Goal: Task Accomplishment & Management: Use online tool/utility

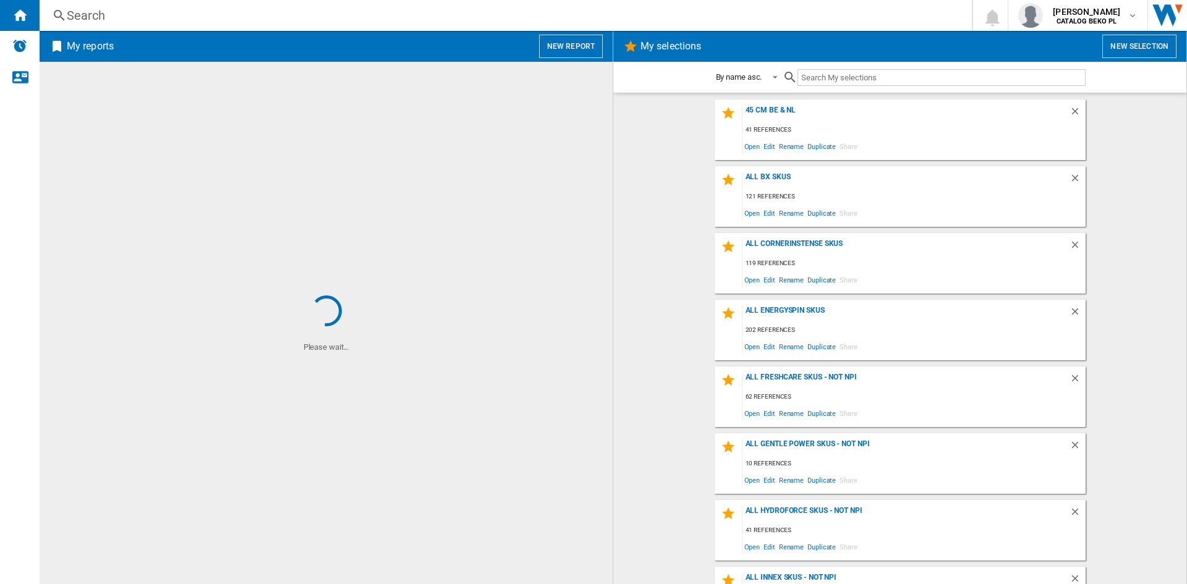
click at [573, 48] on button "New report" at bounding box center [571, 46] width 64 height 23
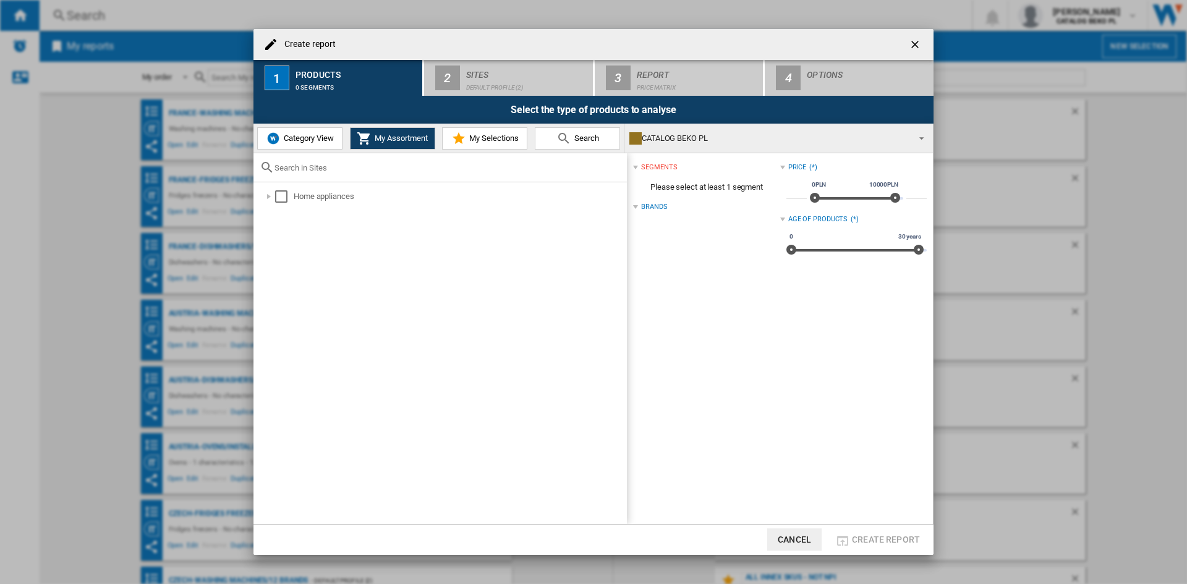
click at [507, 134] on span "My Selections" at bounding box center [492, 138] width 53 height 9
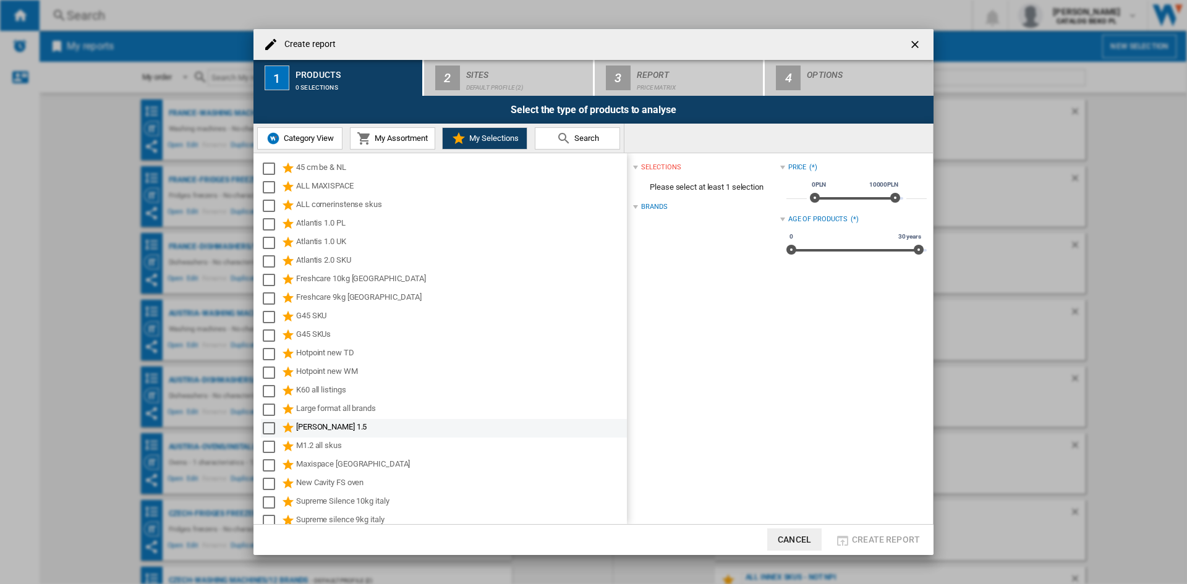
scroll to position [377, 0]
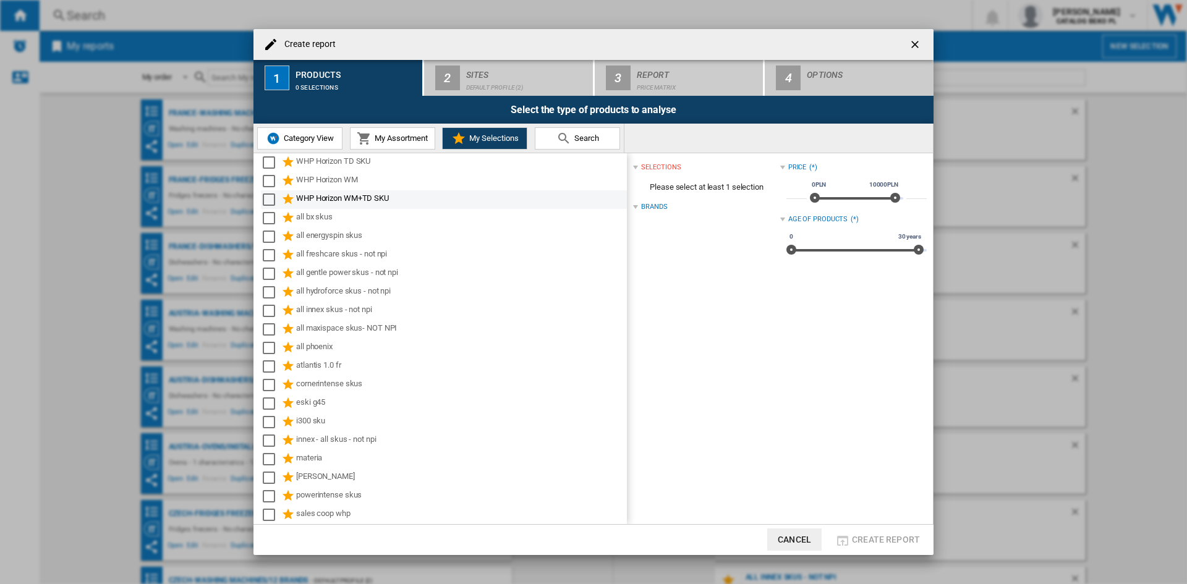
click at [330, 200] on div "WHP Horizon WM+TD SKU" at bounding box center [460, 199] width 329 height 15
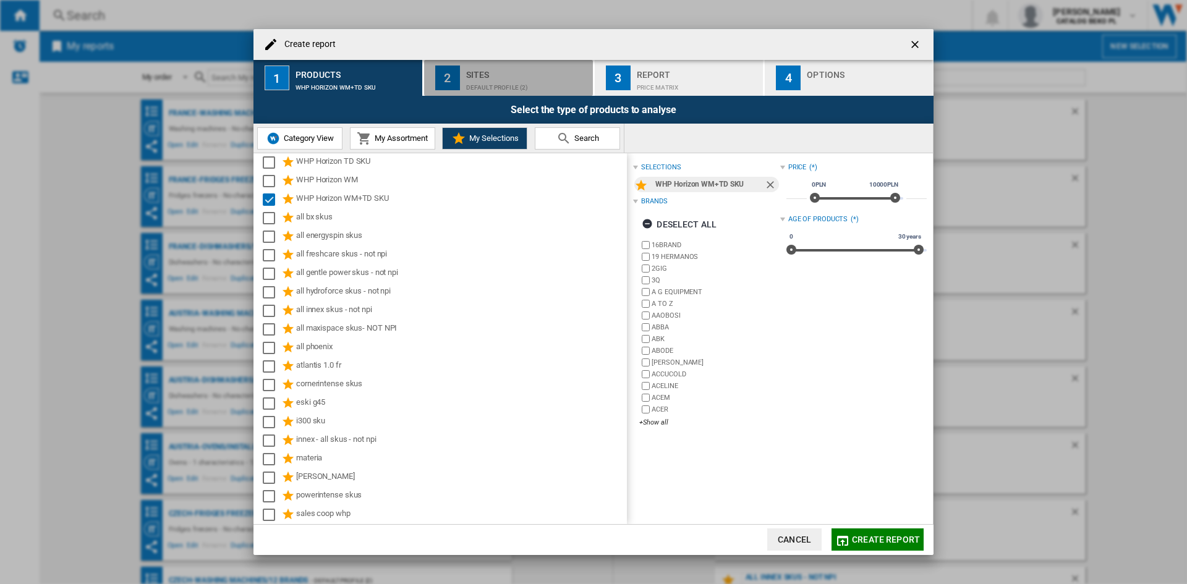
click at [498, 85] on div "Default profile (2)" at bounding box center [527, 84] width 122 height 13
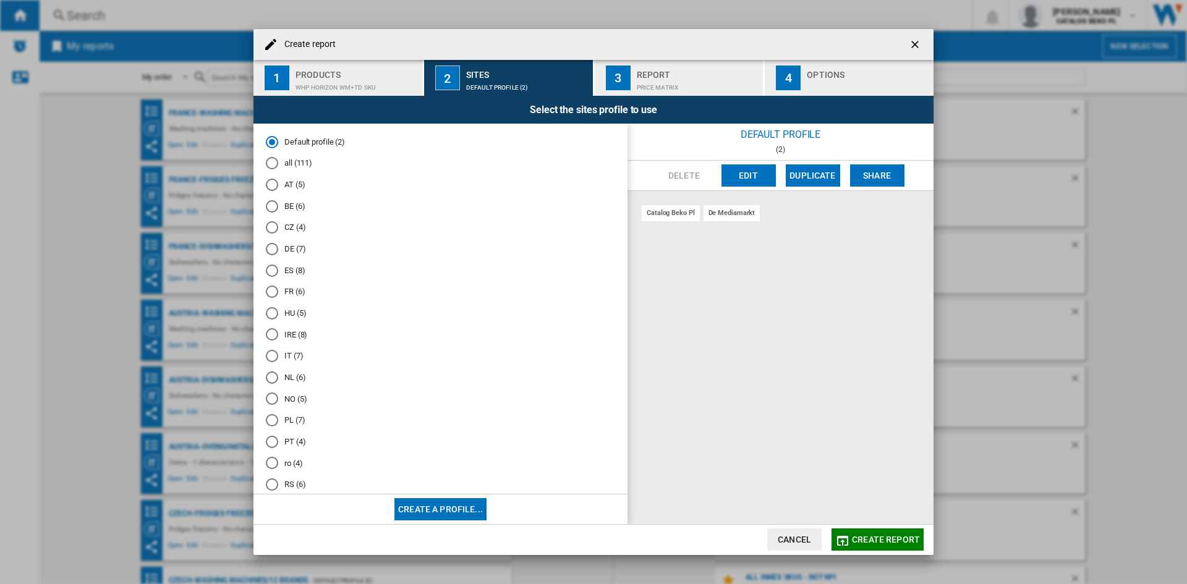
click at [291, 208] on md-radio-button "BE (6)" at bounding box center [440, 206] width 349 height 12
click at [281, 383] on md-radio-button "NL (6)" at bounding box center [440, 378] width 349 height 12
click at [286, 209] on md-radio-button "BE (6)" at bounding box center [440, 206] width 349 height 12
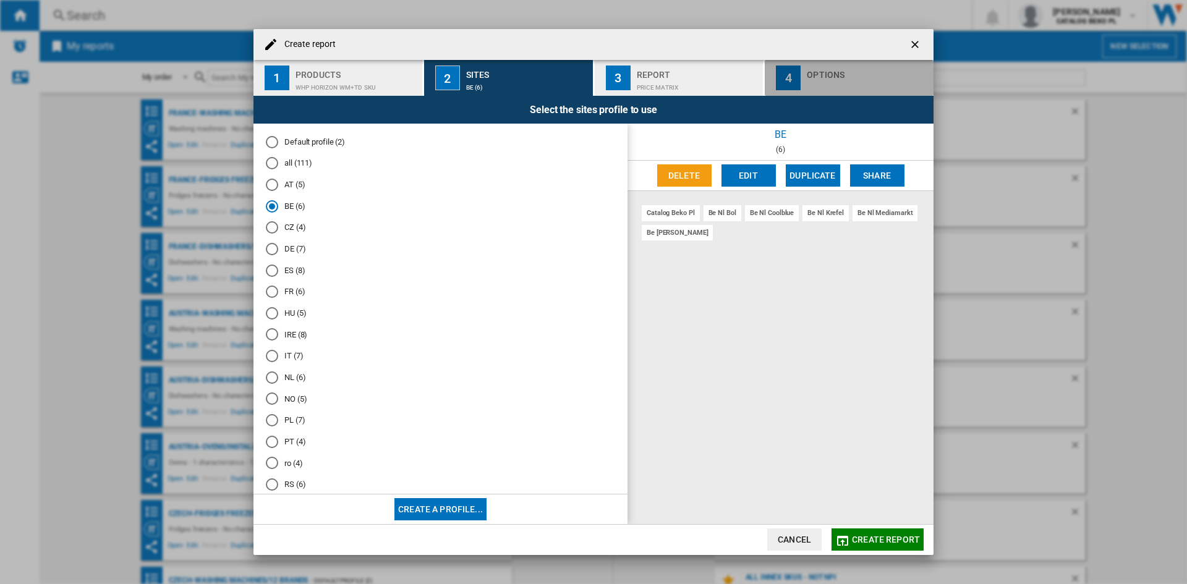
click at [809, 79] on div "button" at bounding box center [868, 84] width 122 height 13
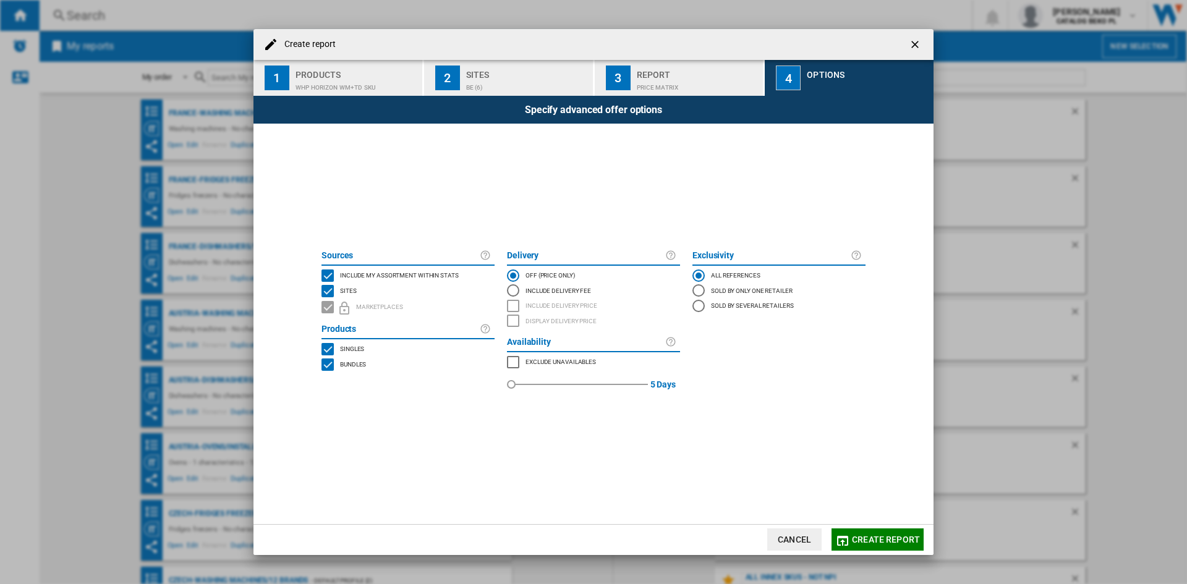
click at [386, 274] on span "Include my assortment within stats" at bounding box center [399, 274] width 119 height 9
click at [862, 531] on button "Create report" at bounding box center [878, 540] width 92 height 22
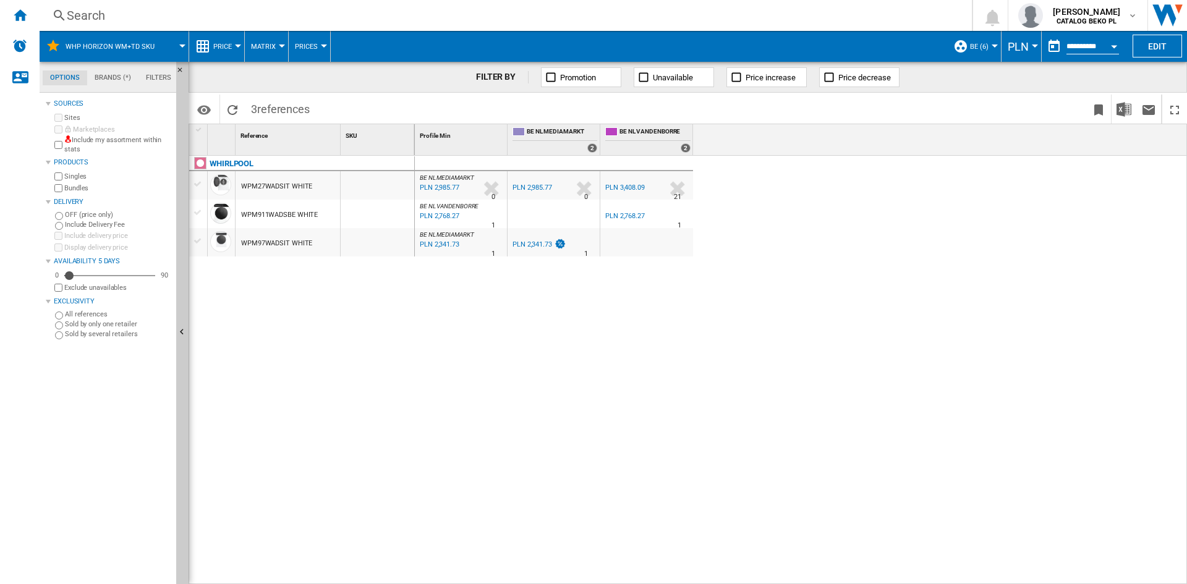
click at [218, 50] on span "Price" at bounding box center [222, 47] width 19 height 8
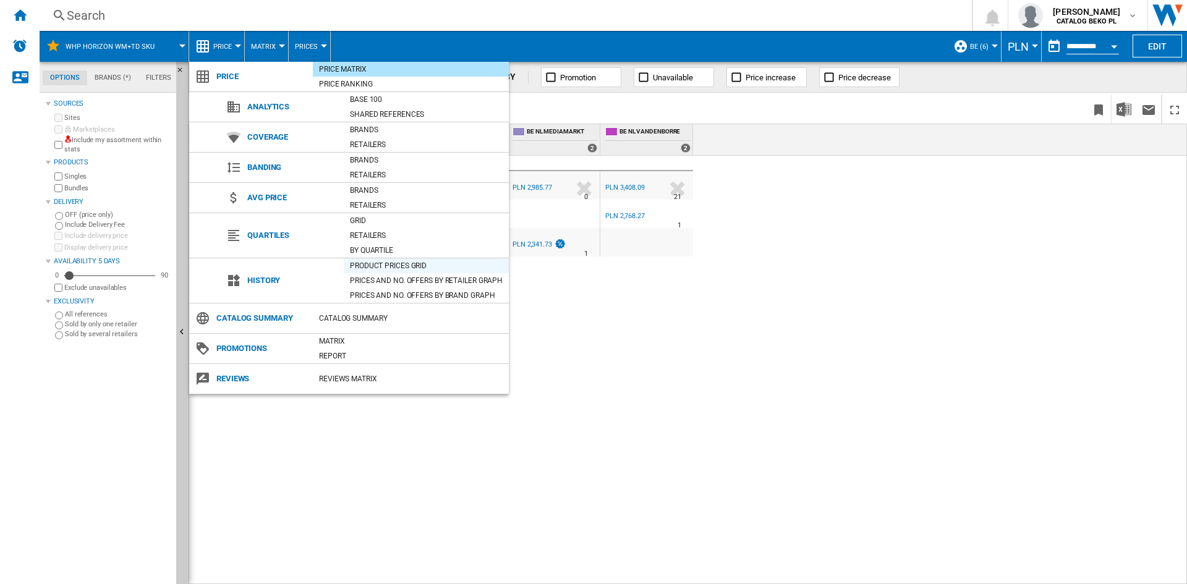
click at [370, 260] on div "Product prices grid" at bounding box center [426, 266] width 165 height 12
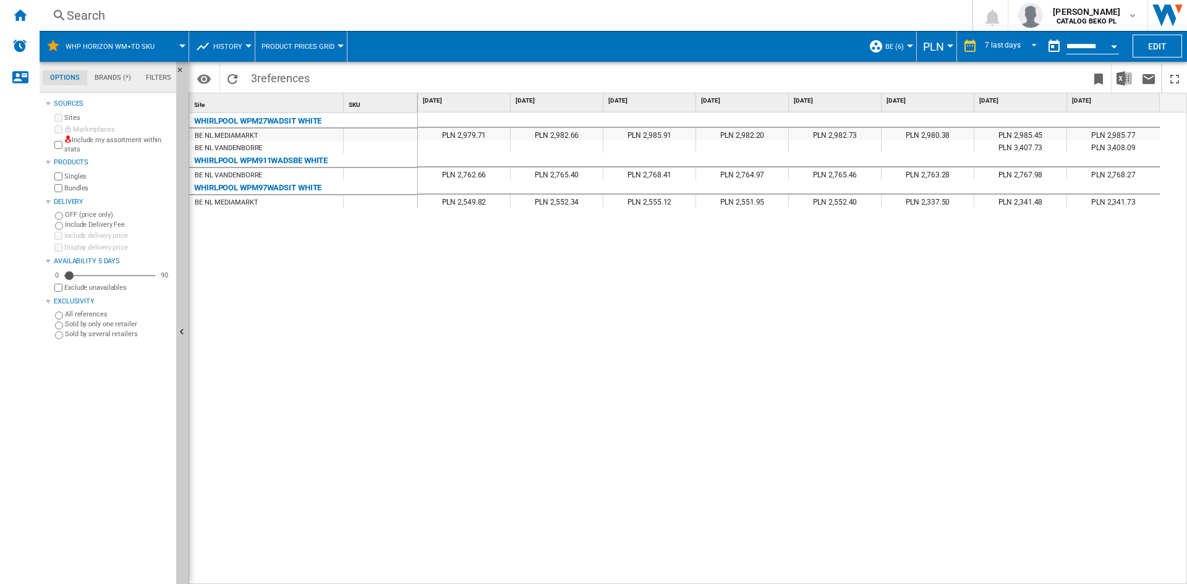
click at [897, 63] on div "Period 7 last days 1 day 7 last days 14 last days 21 last days 28 last days 31 …" at bounding box center [688, 77] width 999 height 31
click at [895, 59] on button "BE (6)" at bounding box center [897, 46] width 25 height 31
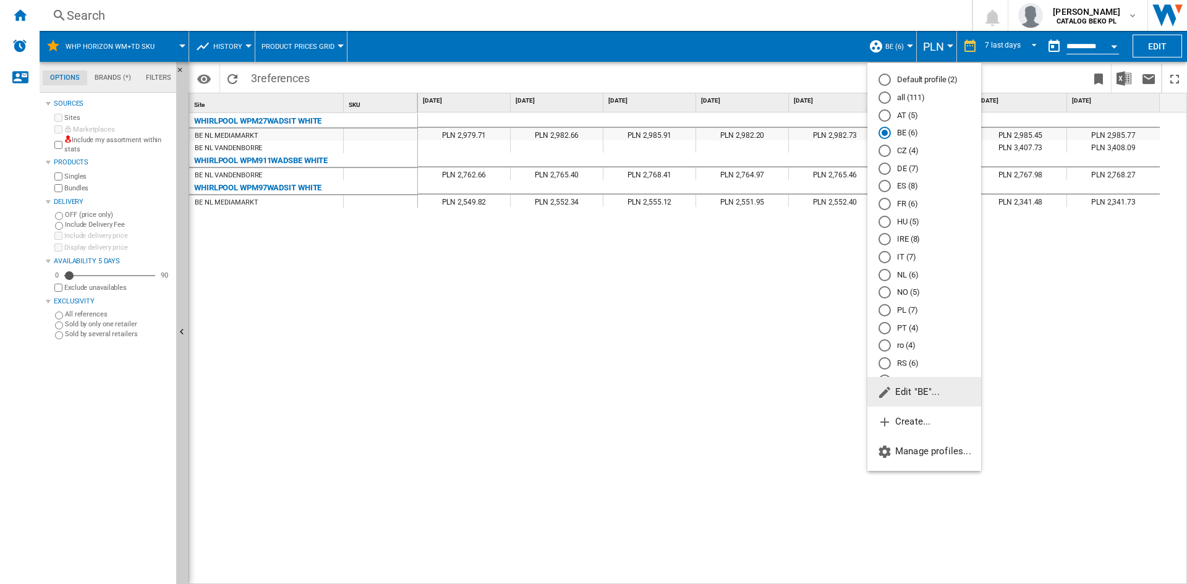
click at [892, 272] on md-radio-button "NL (6)" at bounding box center [925, 275] width 92 height 12
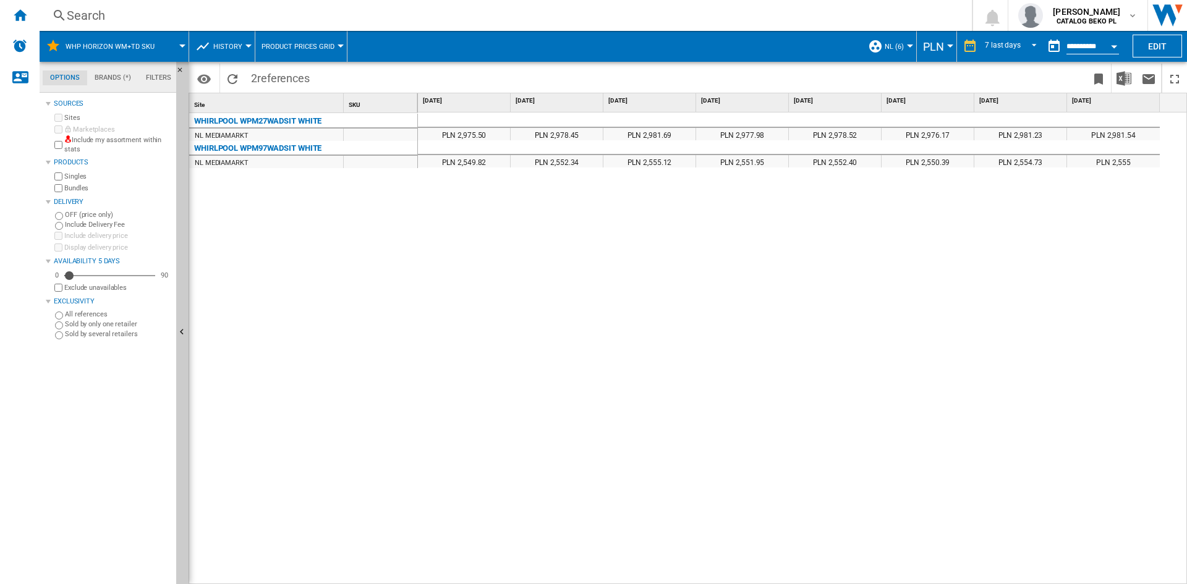
click at [887, 41] on button "NL (6)" at bounding box center [897, 46] width 25 height 31
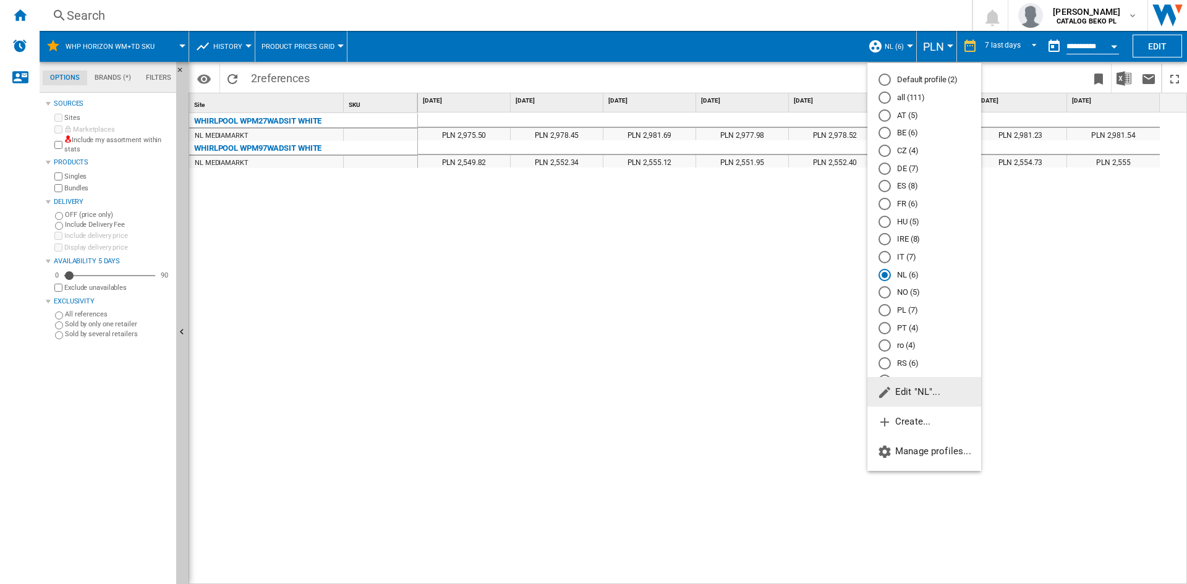
click at [901, 135] on md-radio-button "BE (6)" at bounding box center [925, 133] width 92 height 12
